Goal: Task Accomplishment & Management: Use online tool/utility

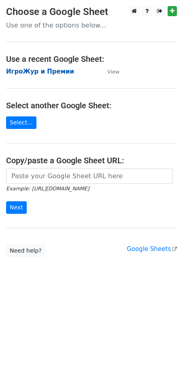
click at [36, 71] on strong "ИгроЖур и Премии" at bounding box center [40, 71] width 68 height 7
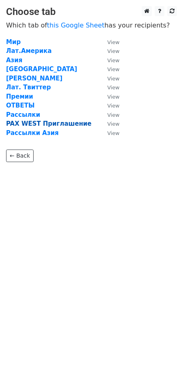
click at [38, 126] on strong "PAX WEST Приглашение" at bounding box center [48, 123] width 85 height 7
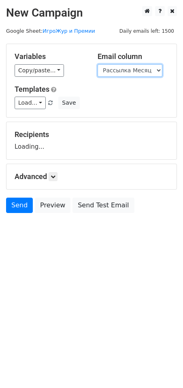
click at [120, 69] on select "Рассылка Месяц Имя Рассылка Неделя Имя Рассылка День Имя" at bounding box center [129, 70] width 65 height 13
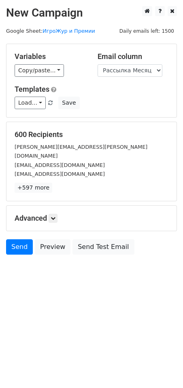
click at [117, 104] on div "Load... No templates saved Save" at bounding box center [91, 103] width 166 height 13
click at [121, 74] on select "Рассылка Месяц Имя Рассылка Неделя Имя Рассылка День Имя" at bounding box center [129, 70] width 65 height 13
select select "Рассылка Неделя"
click at [97, 64] on select "Рассылка Месяц Имя Рассылка Неделя Имя Рассылка День Имя" at bounding box center [129, 70] width 65 height 13
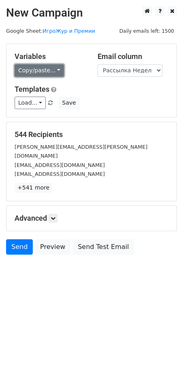
click at [51, 70] on link "Copy/paste..." at bounding box center [39, 70] width 49 height 13
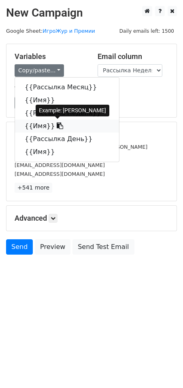
click at [36, 126] on link "{{Имя}}" at bounding box center [67, 126] width 104 height 13
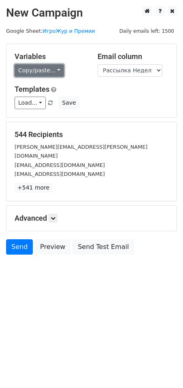
click at [43, 71] on link "Copy/paste..." at bounding box center [39, 70] width 49 height 13
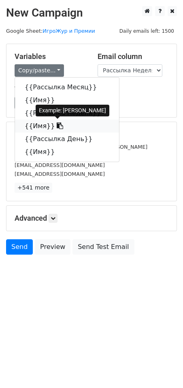
click at [36, 127] on link "{{Имя}}" at bounding box center [67, 126] width 104 height 13
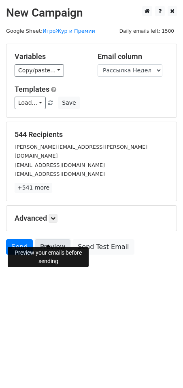
click at [61, 239] on link "Preview" at bounding box center [53, 246] width 36 height 15
click at [53, 239] on link "Preview" at bounding box center [53, 246] width 36 height 15
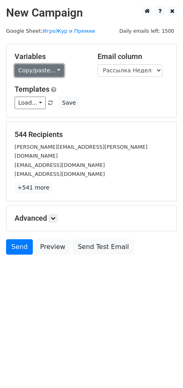
click at [54, 68] on link "Copy/paste..." at bounding box center [39, 70] width 49 height 13
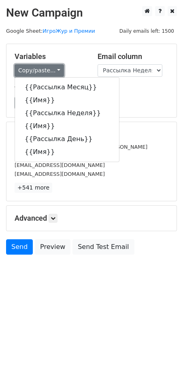
click at [54, 68] on link "Copy/paste..." at bounding box center [39, 70] width 49 height 13
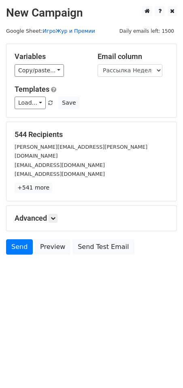
click at [61, 33] on link "ИгроЖур и Премии" at bounding box center [68, 31] width 53 height 6
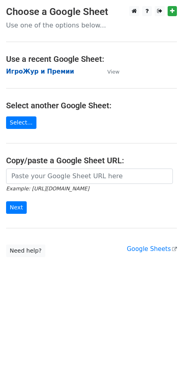
click at [37, 70] on strong "ИгроЖур и Премии" at bounding box center [40, 71] width 68 height 7
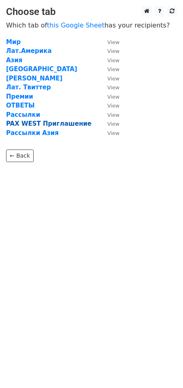
click at [25, 123] on strong "PAX WEST Приглашение" at bounding box center [48, 123] width 85 height 7
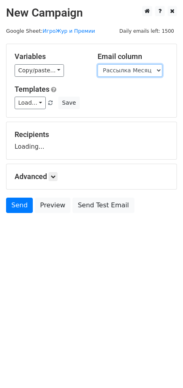
click at [124, 71] on select "Рассылка Месяц Имя1 Рассылка Неделя Имя2 Рассылка День Имя" at bounding box center [129, 70] width 65 height 13
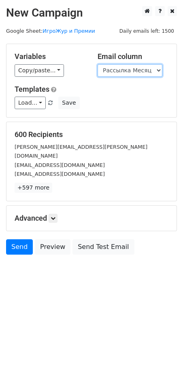
click at [121, 74] on select "Рассылка Месяц Имя1 Рассылка Неделя Имя2 Рассылка День Имя" at bounding box center [129, 70] width 65 height 13
select select "Рассылка Неделя"
click at [97, 64] on select "Рассылка Месяц Имя1 Рассылка Неделя Имя2 Рассылка День Имя" at bounding box center [129, 70] width 65 height 13
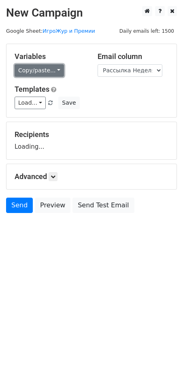
click at [54, 72] on link "Copy/paste..." at bounding box center [39, 70] width 49 height 13
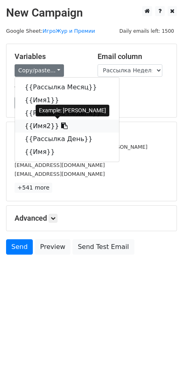
click at [42, 124] on link "{{Имя2}}" at bounding box center [67, 126] width 104 height 13
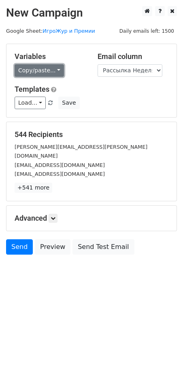
click at [51, 67] on link "Copy/paste..." at bounding box center [39, 70] width 49 height 13
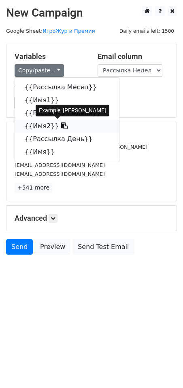
click at [41, 125] on link "{{Имя2}}" at bounding box center [67, 126] width 104 height 13
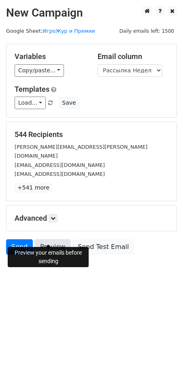
click at [51, 239] on link "Preview" at bounding box center [53, 246] width 36 height 15
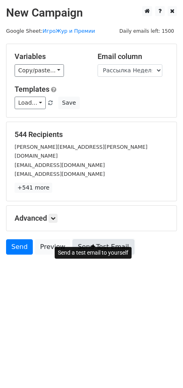
click at [102, 241] on link "Send Test Email" at bounding box center [102, 246] width 61 height 15
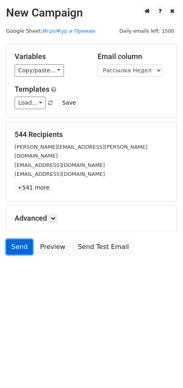
click at [15, 241] on link "Send" at bounding box center [19, 246] width 27 height 15
